Goal: Complete application form

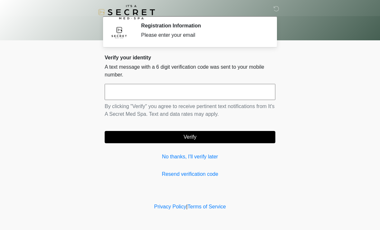
click at [192, 96] on input "text" at bounding box center [190, 92] width 171 height 16
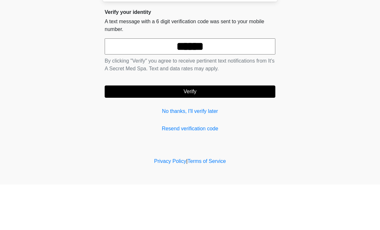
type input "******"
click at [238, 131] on button "Verify" at bounding box center [190, 137] width 171 height 12
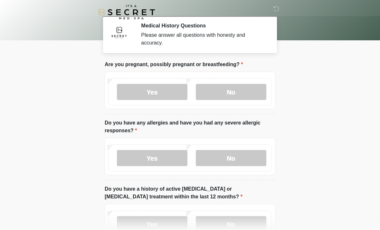
click at [239, 94] on label "No" at bounding box center [231, 92] width 71 height 16
click at [240, 162] on label "No" at bounding box center [231, 158] width 71 height 16
click at [246, 162] on label "No" at bounding box center [231, 158] width 71 height 16
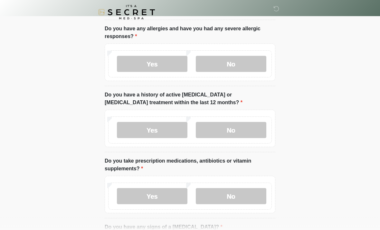
scroll to position [95, 0]
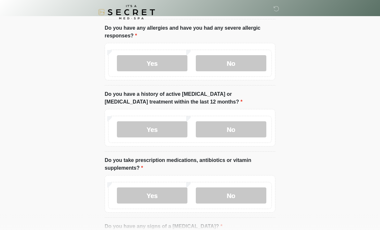
click at [246, 135] on label "No" at bounding box center [231, 129] width 71 height 16
click at [242, 200] on label "No" at bounding box center [231, 195] width 71 height 16
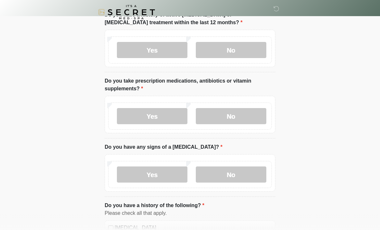
scroll to position [176, 0]
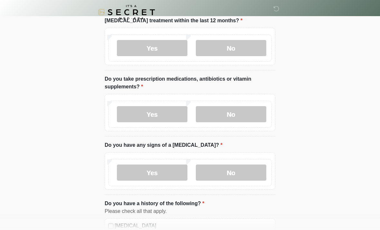
click at [238, 176] on label "No" at bounding box center [231, 172] width 71 height 16
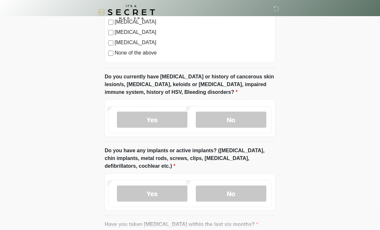
scroll to position [462, 0]
click at [246, 122] on label "No" at bounding box center [231, 119] width 71 height 16
click at [237, 196] on label "No" at bounding box center [231, 193] width 71 height 16
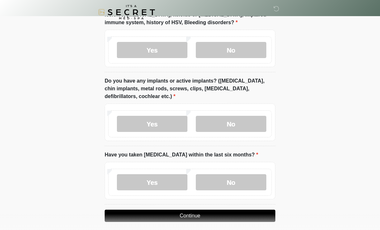
scroll to position [537, 0]
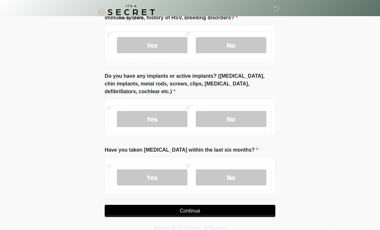
click at [243, 178] on label "No" at bounding box center [231, 177] width 71 height 16
click at [237, 212] on button "Continue" at bounding box center [190, 211] width 171 height 12
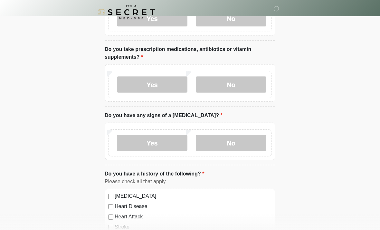
scroll to position [0, 0]
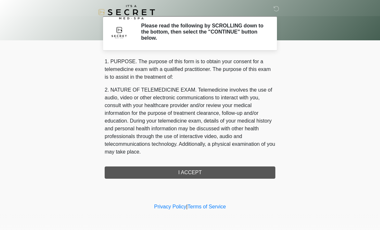
click at [219, 173] on div "1. PURPOSE. The purpose of this form is to obtain your consent for a telemedici…" at bounding box center [190, 118] width 171 height 121
click at [187, 171] on div "1. PURPOSE. The purpose of this form is to obtain your consent for a telemedici…" at bounding box center [190, 118] width 171 height 121
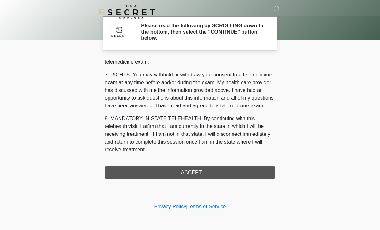
scroll to position [273, 0]
click at [192, 172] on button "I ACCEPT" at bounding box center [190, 172] width 171 height 12
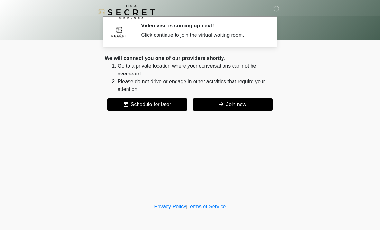
click at [253, 103] on button "Join now" at bounding box center [233, 104] width 80 height 12
